Goal: Information Seeking & Learning: Learn about a topic

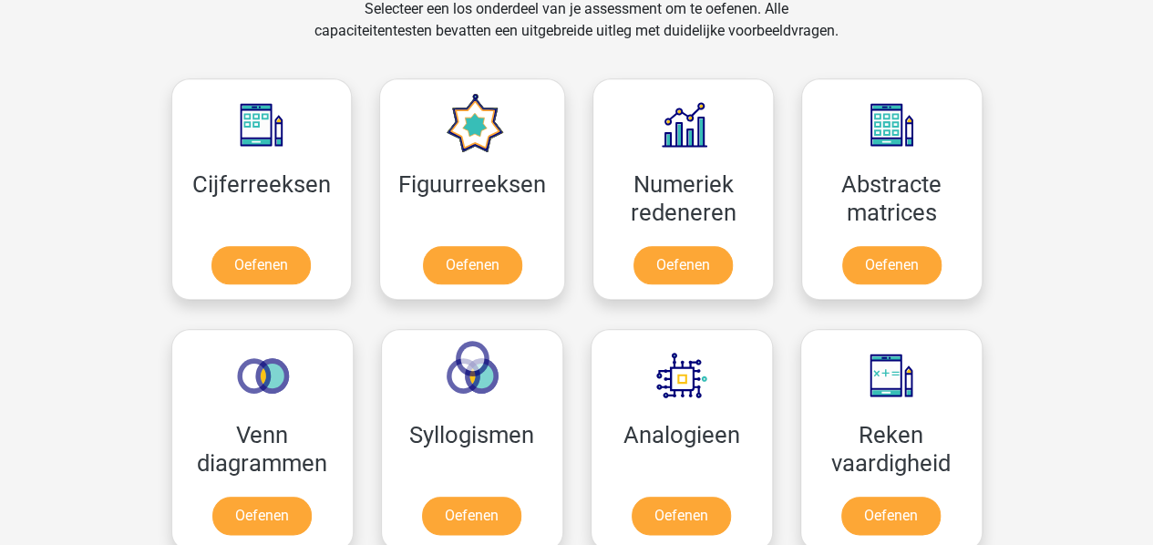
scroll to position [775, 0]
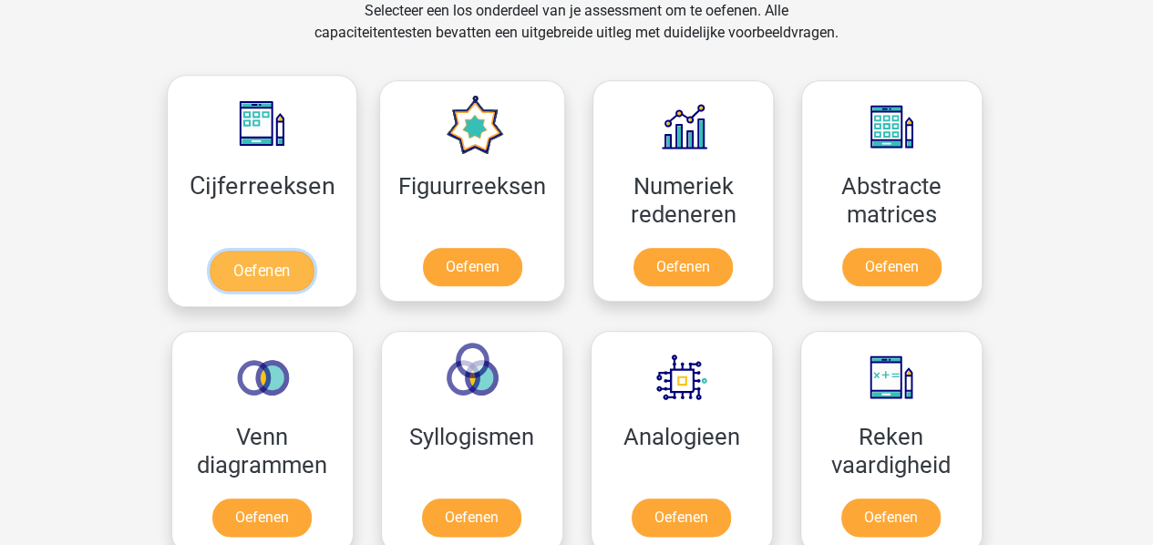
click at [279, 271] on link "Oefenen" at bounding box center [262, 271] width 104 height 40
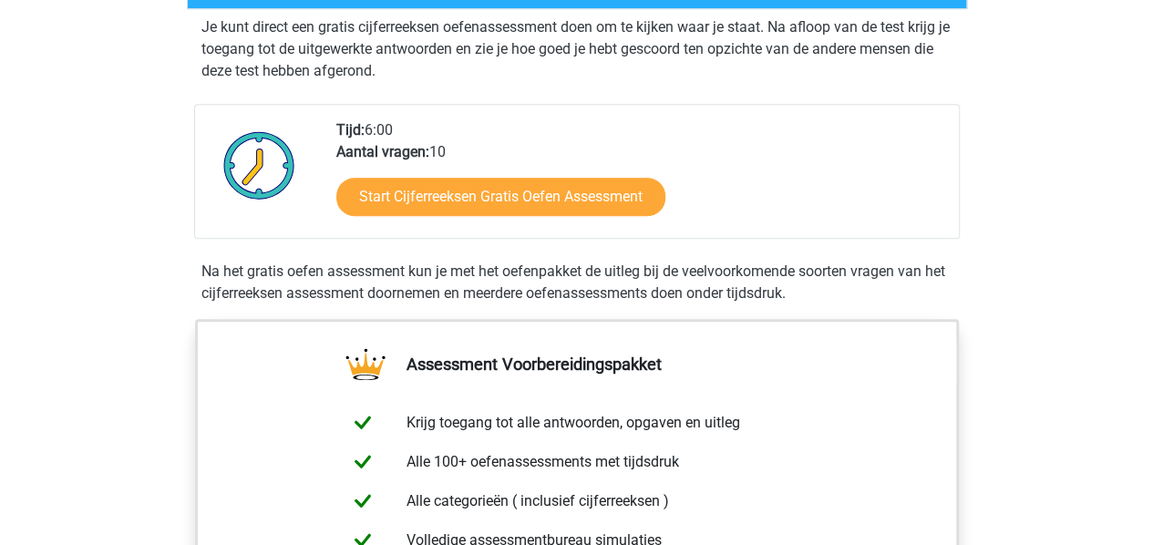
scroll to position [367, 0]
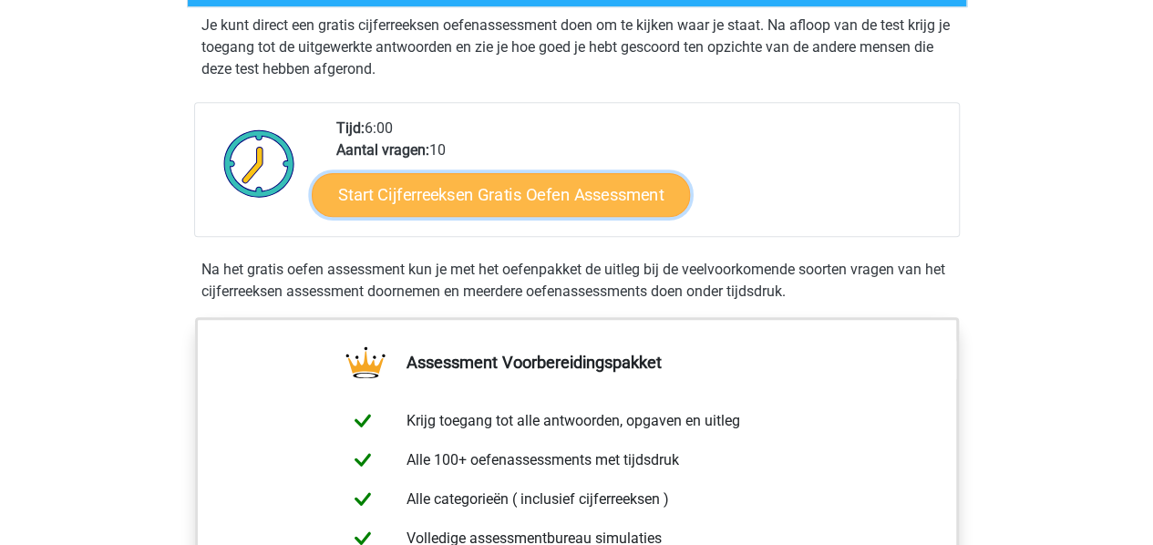
click at [453, 211] on link "Start Cijferreeksen Gratis Oefen Assessment" at bounding box center [501, 194] width 378 height 44
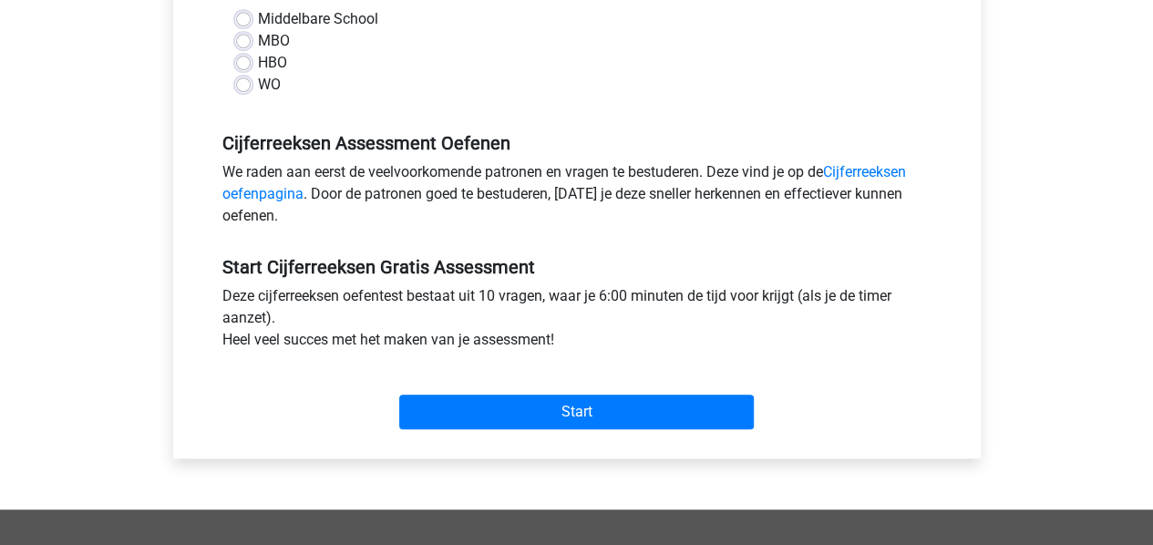
scroll to position [450, 0]
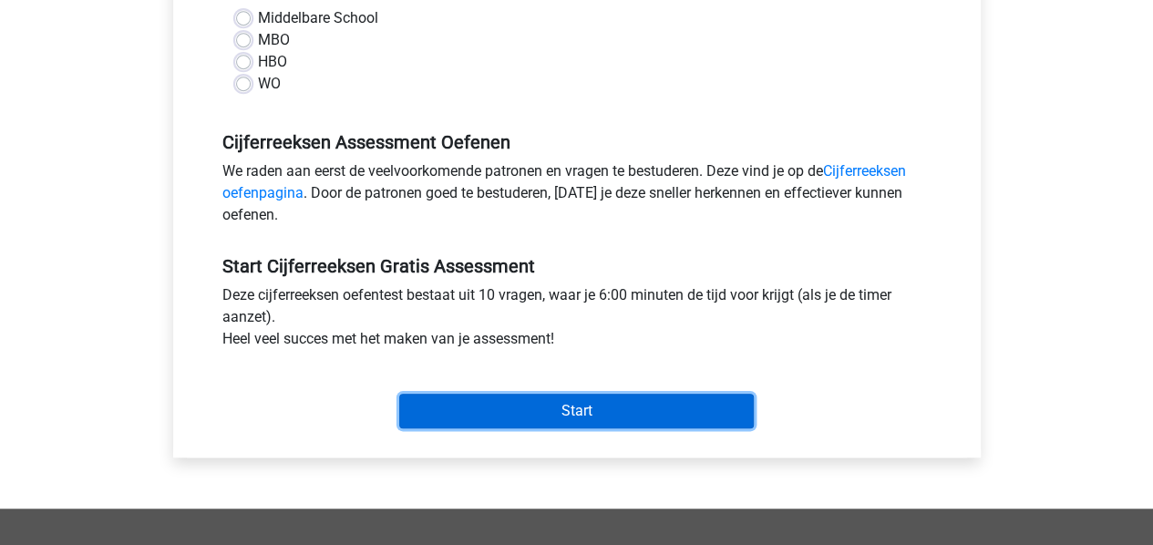
click at [494, 403] on input "Start" at bounding box center [576, 411] width 355 height 35
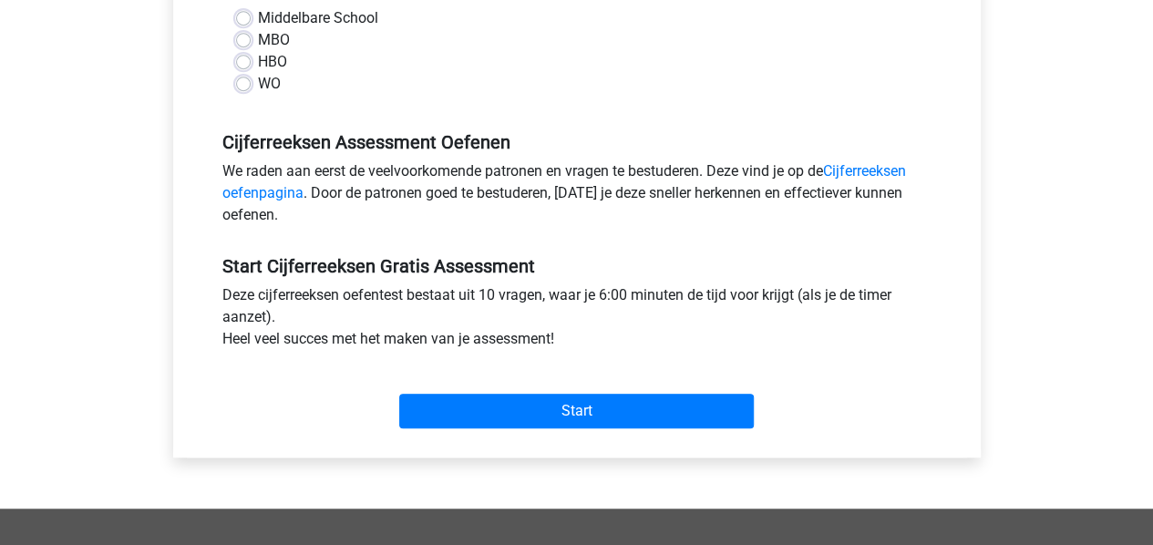
drag, startPoint x: 535, startPoint y: 426, endPoint x: 243, endPoint y: 63, distance: 466.2
click at [258, 63] on label "HBO" at bounding box center [272, 62] width 29 height 22
click at [243, 63] on input "HBO" at bounding box center [243, 60] width 15 height 18
radio input "true"
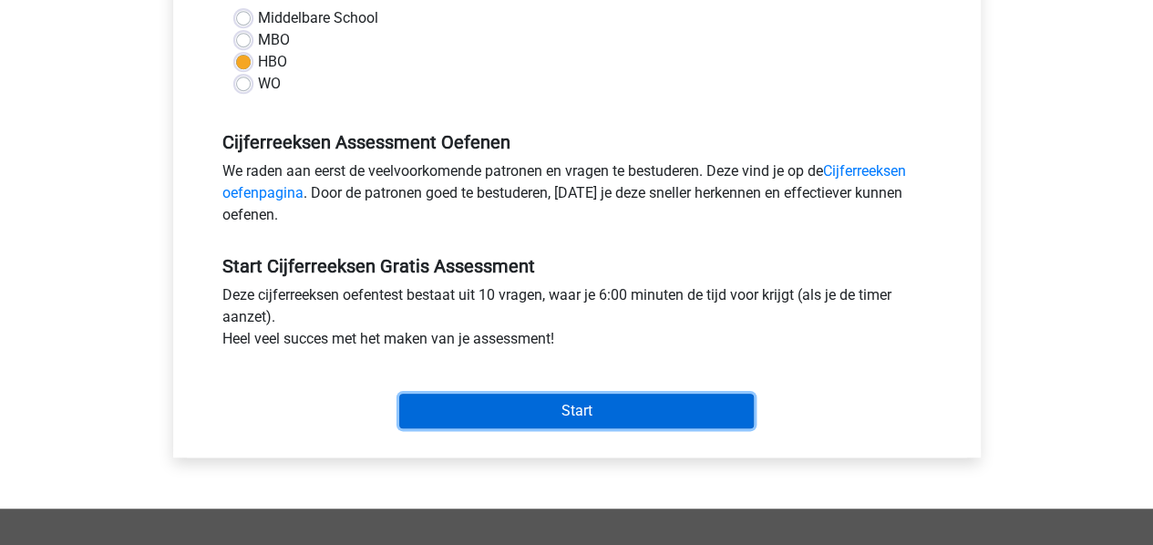
click at [517, 406] on input "Start" at bounding box center [576, 411] width 355 height 35
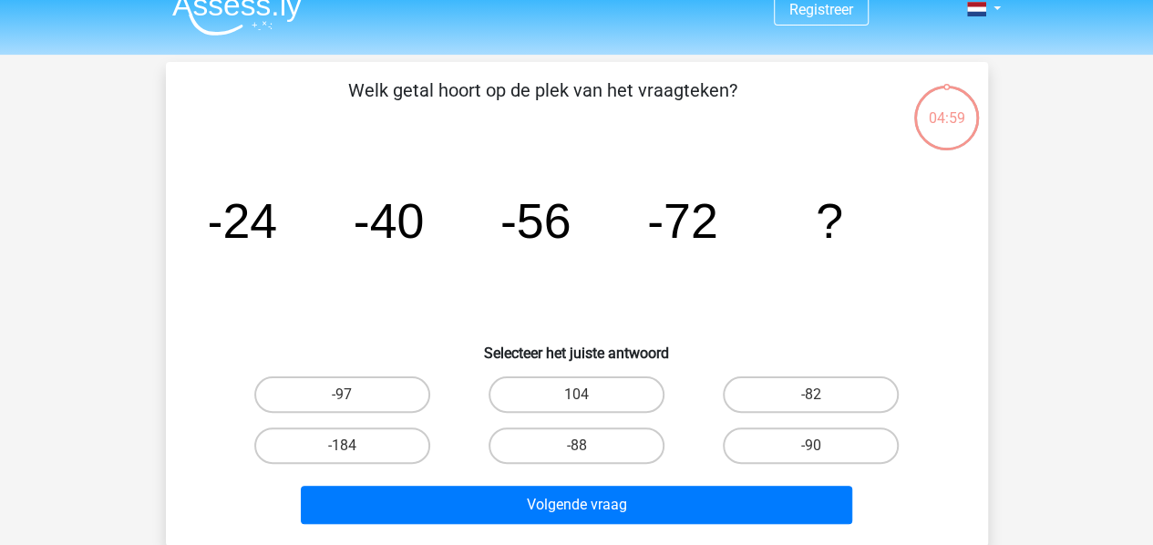
scroll to position [23, 0]
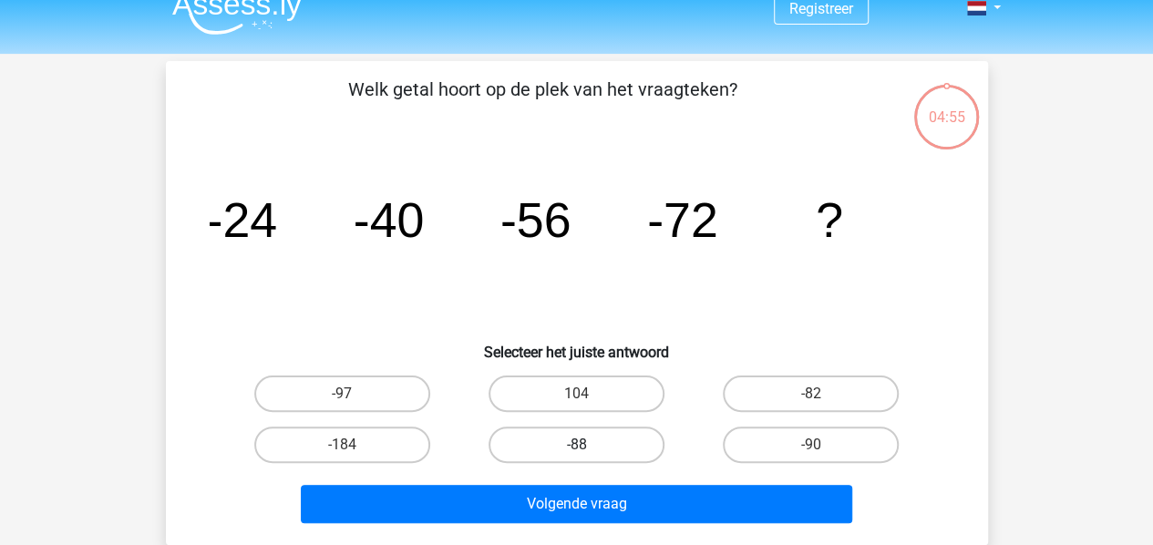
click at [611, 445] on label "-88" at bounding box center [577, 445] width 176 height 36
click at [588, 445] on input "-88" at bounding box center [582, 451] width 12 height 12
radio input "true"
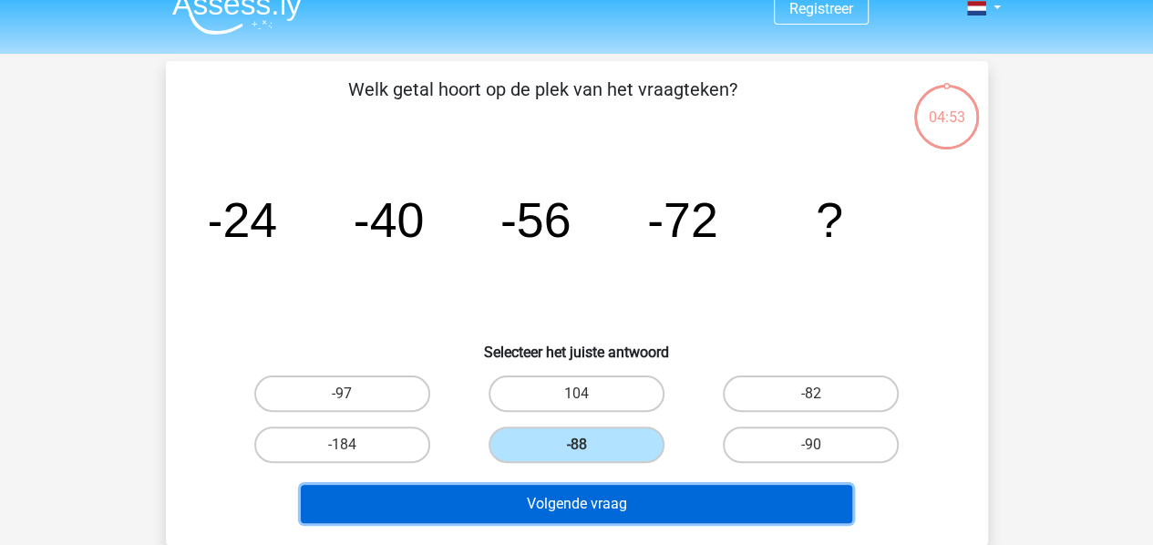
click at [604, 500] on button "Volgende vraag" at bounding box center [577, 504] width 552 height 38
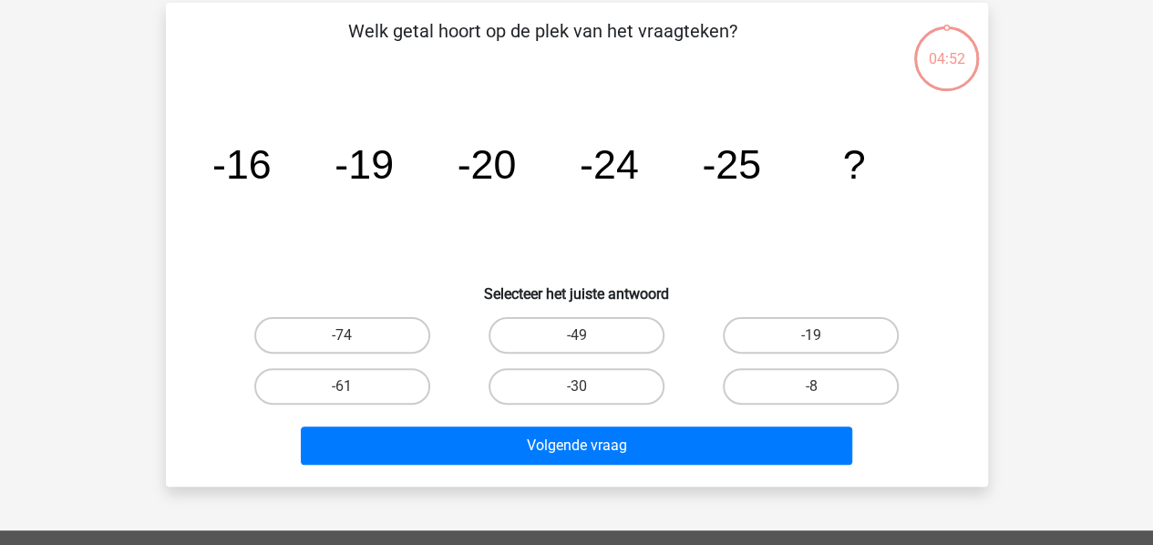
scroll to position [84, 0]
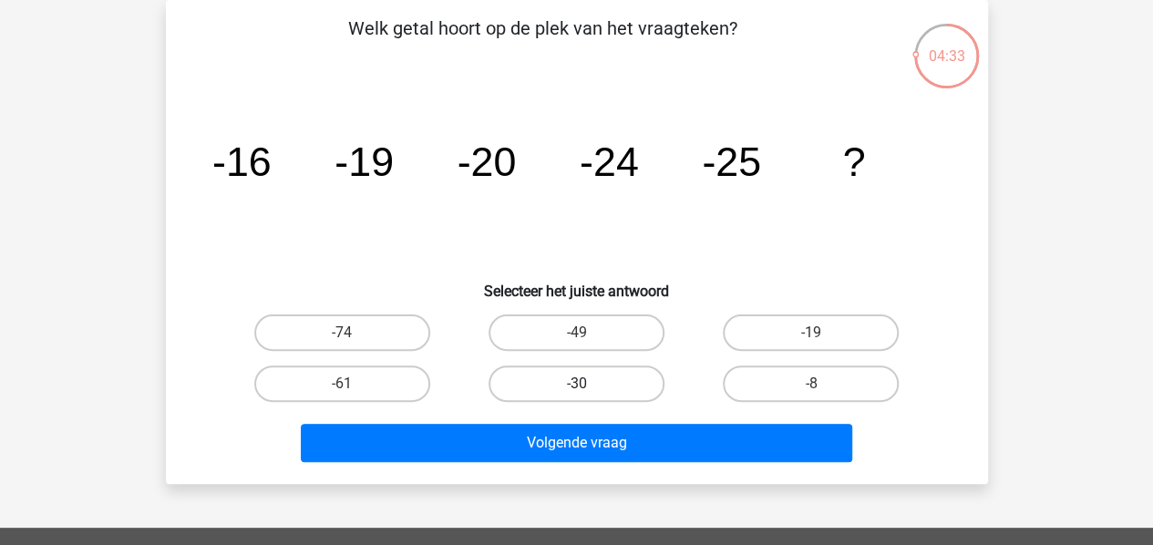
click at [596, 383] on label "-30" at bounding box center [577, 384] width 176 height 36
click at [588, 384] on input "-30" at bounding box center [582, 390] width 12 height 12
radio input "true"
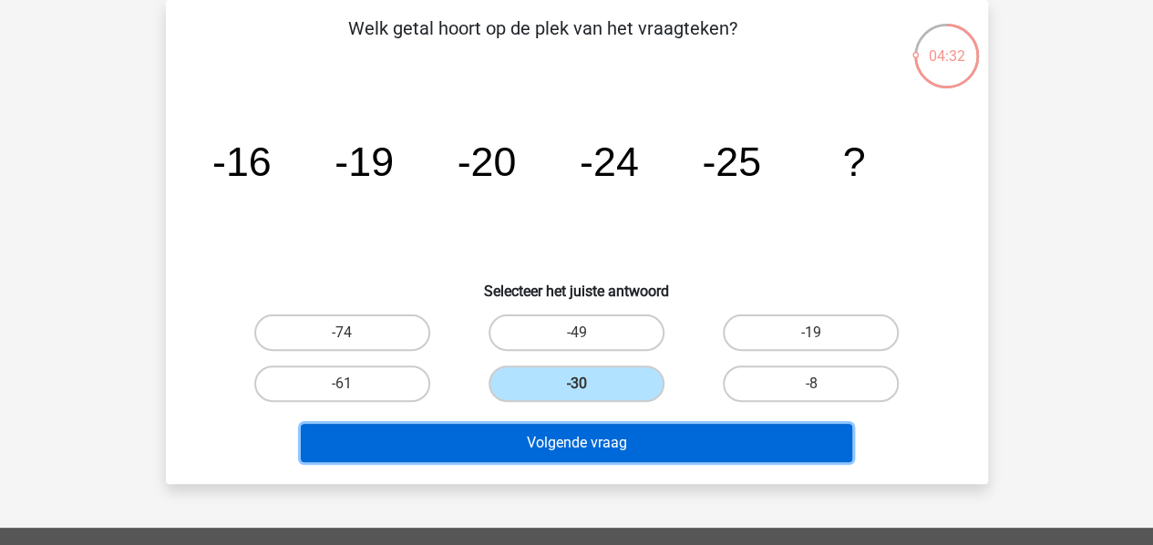
click at [563, 451] on button "Volgende vraag" at bounding box center [577, 443] width 552 height 38
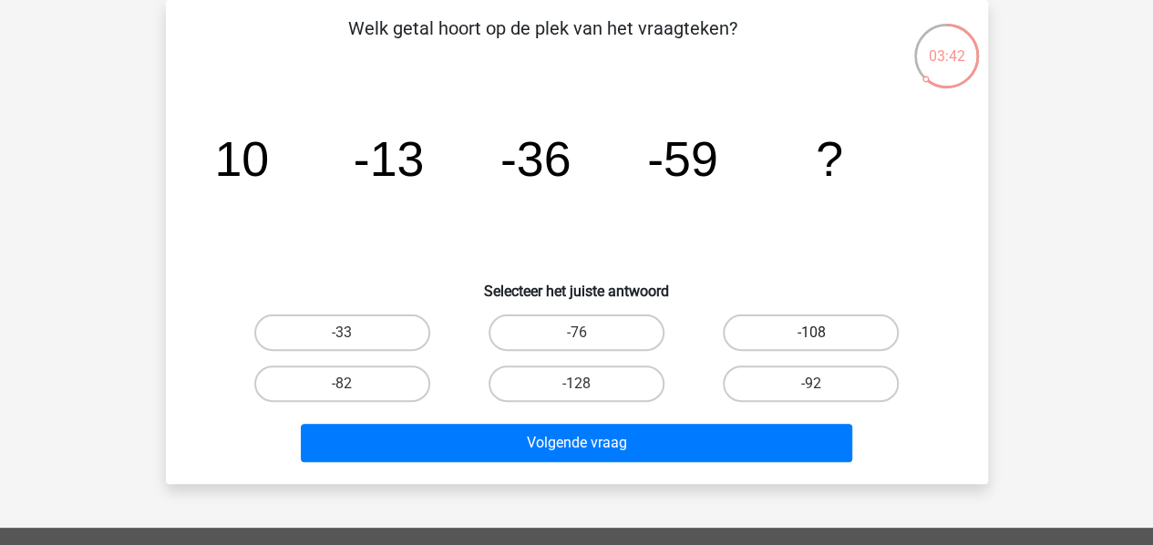
click at [788, 323] on label "-108" at bounding box center [811, 333] width 176 height 36
click at [811, 333] on input "-108" at bounding box center [817, 339] width 12 height 12
radio input "true"
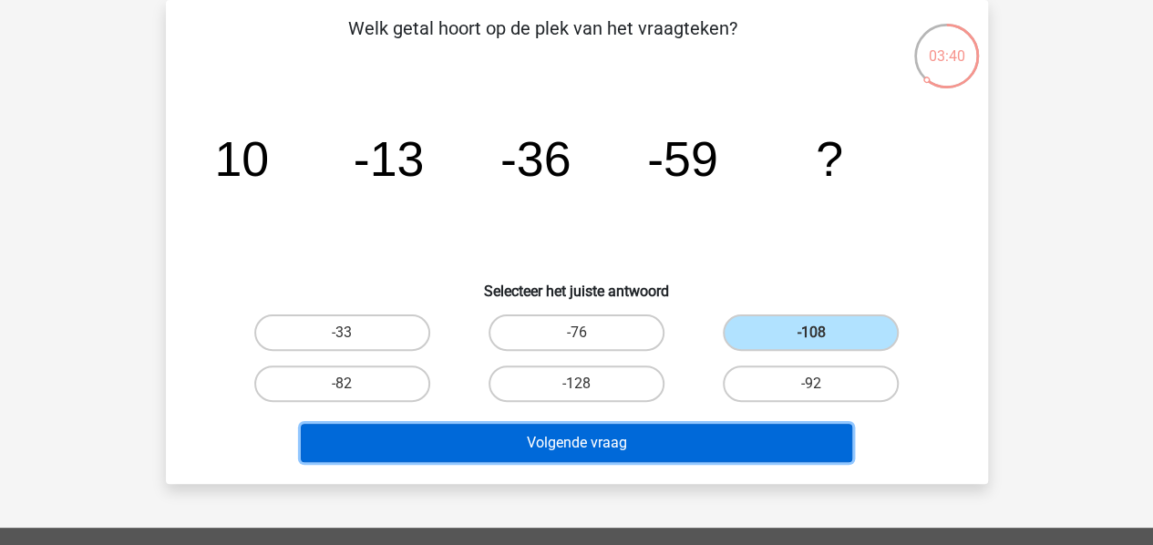
click at [605, 439] on button "Volgende vraag" at bounding box center [577, 443] width 552 height 38
